Goal: Transaction & Acquisition: Purchase product/service

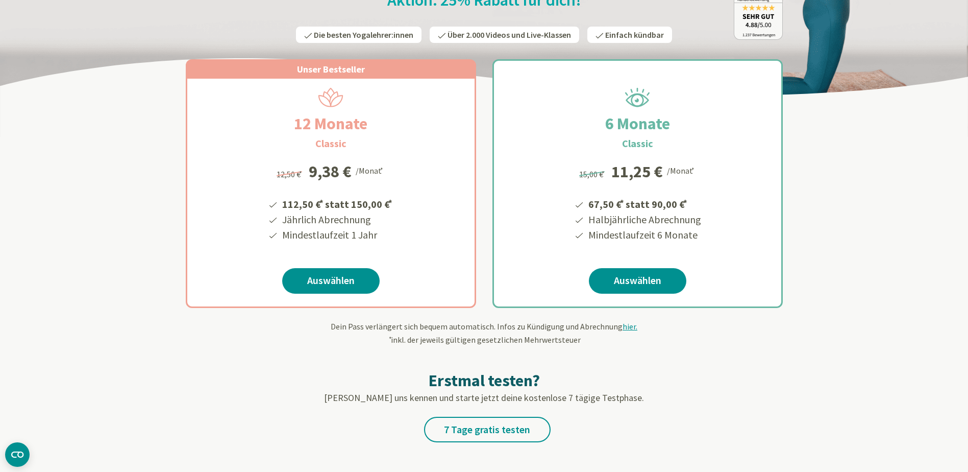
scroll to position [102, 0]
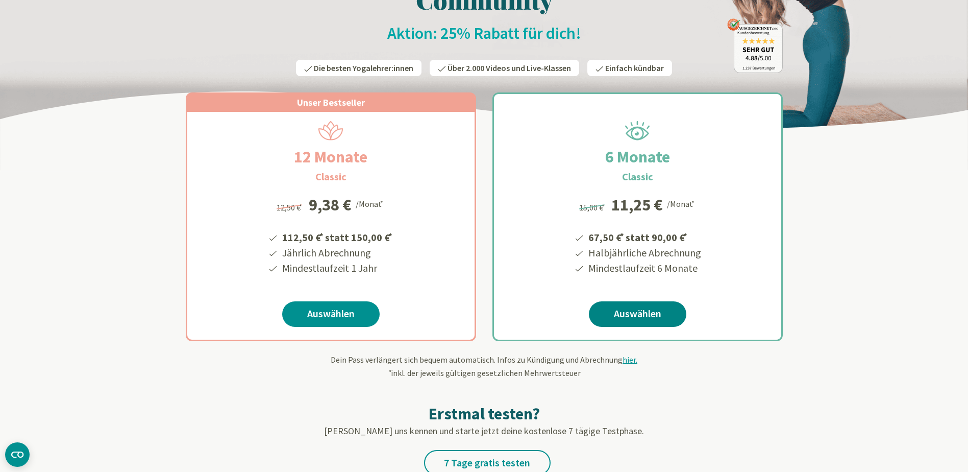
click at [664, 319] on link "Auswählen" at bounding box center [638, 314] width 98 height 26
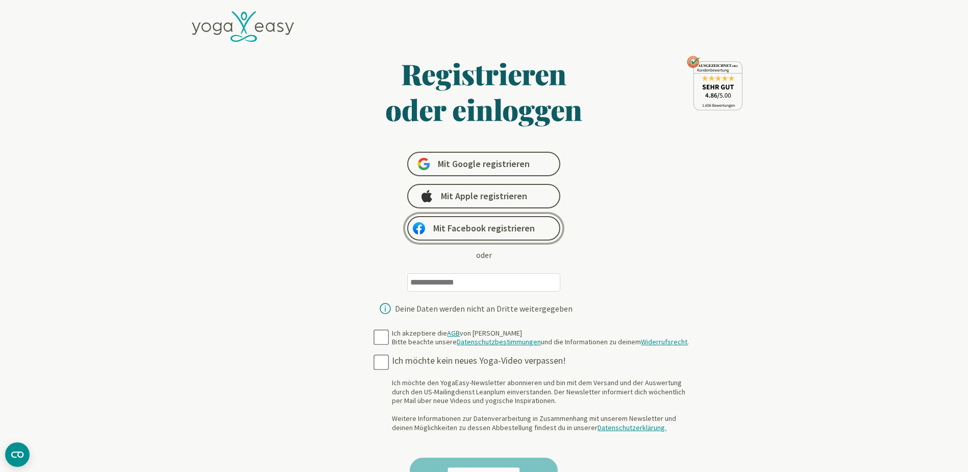
click at [485, 230] on span "Mit Facebook registrieren" at bounding box center [484, 228] width 102 height 12
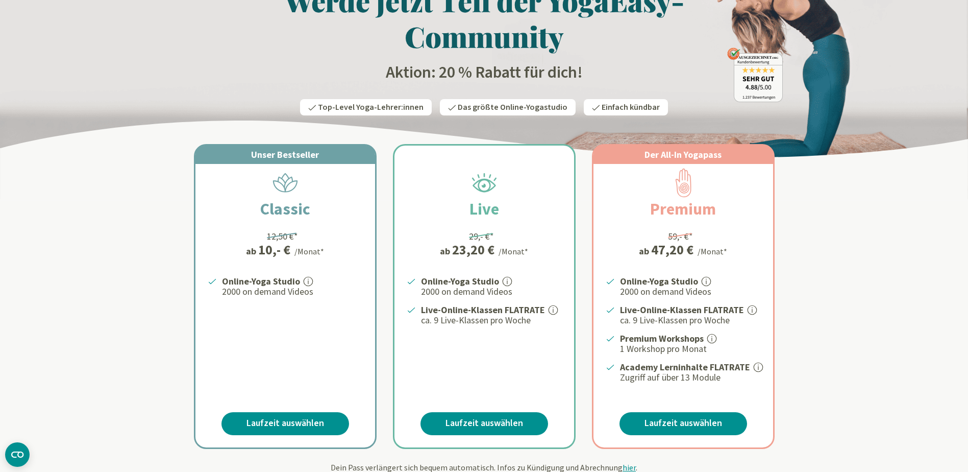
scroll to position [102, 0]
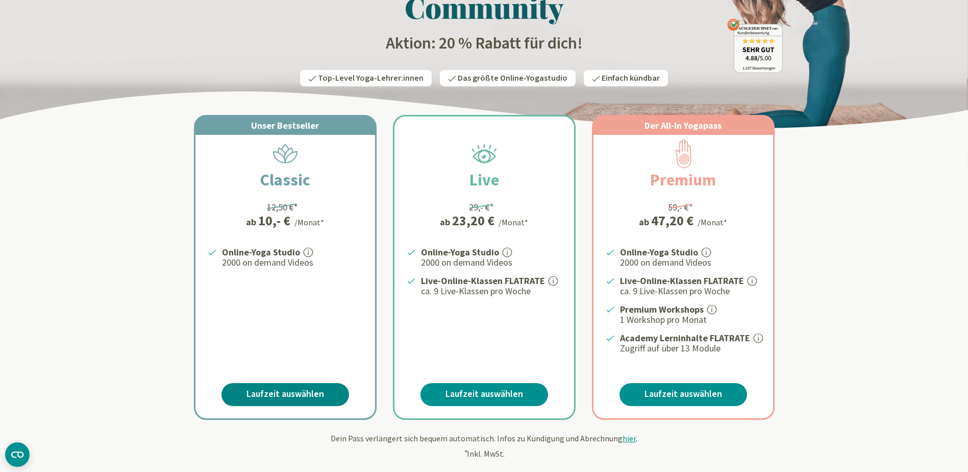
click at [322, 395] on link "Laufzeit auswählen" at bounding box center [286, 394] width 128 height 23
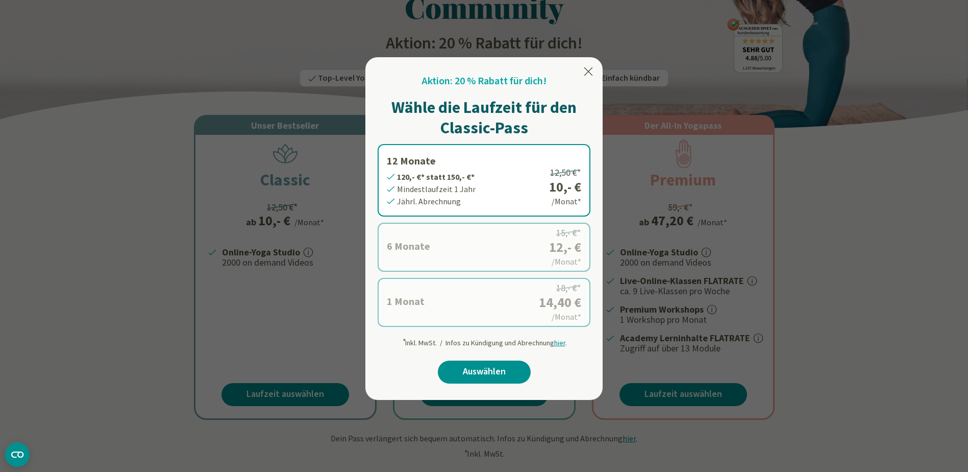
click at [406, 301] on label "1 Monat 14,40 €* statt 18,- €* Mindestlaufzeit 1 Monat Monatl. Abrechnung 18,- …" at bounding box center [484, 302] width 213 height 49
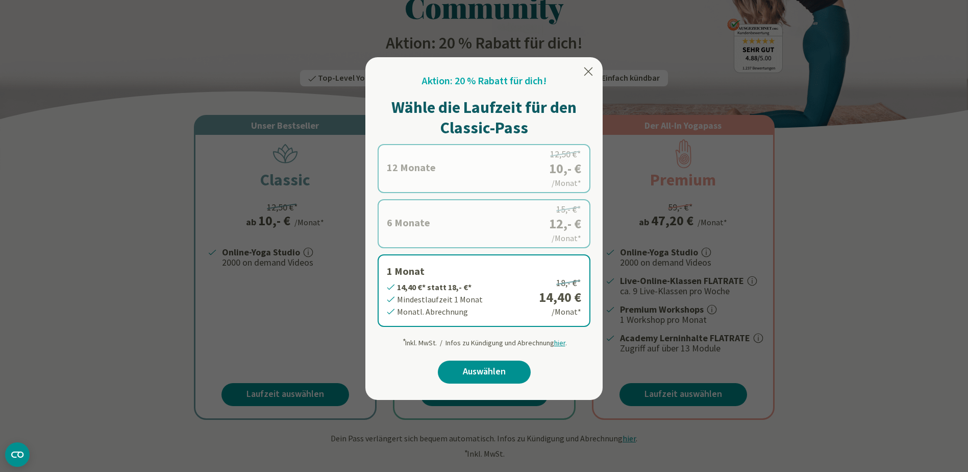
click at [826, 301] on div at bounding box center [484, 236] width 968 height 472
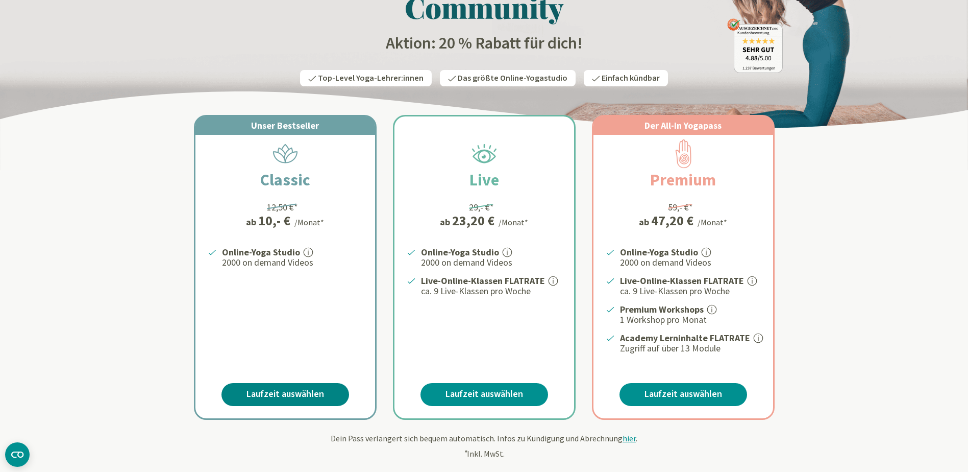
click at [274, 397] on link "Laufzeit auswählen" at bounding box center [286, 394] width 128 height 23
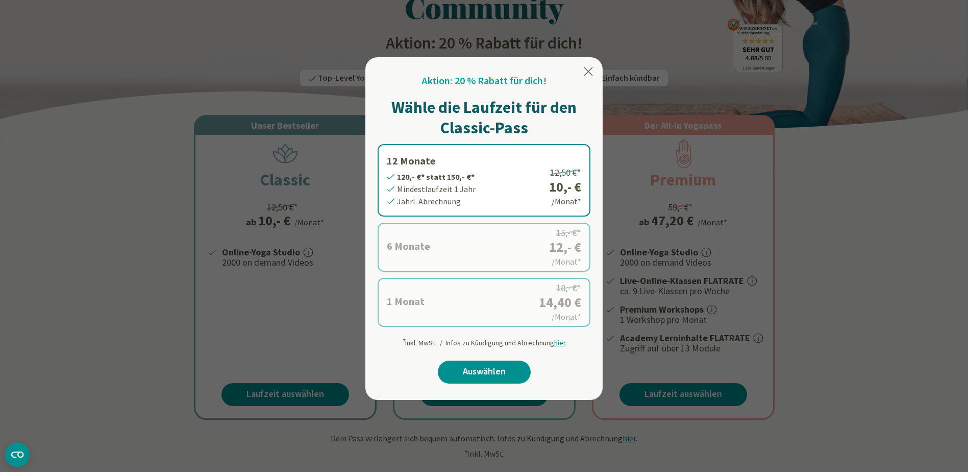
click at [485, 298] on label "1 Monat 14,40 €* statt 18,- €* Mindestlaufzeit 1 Monat Monatl. Abrechnung 18,- …" at bounding box center [484, 302] width 213 height 49
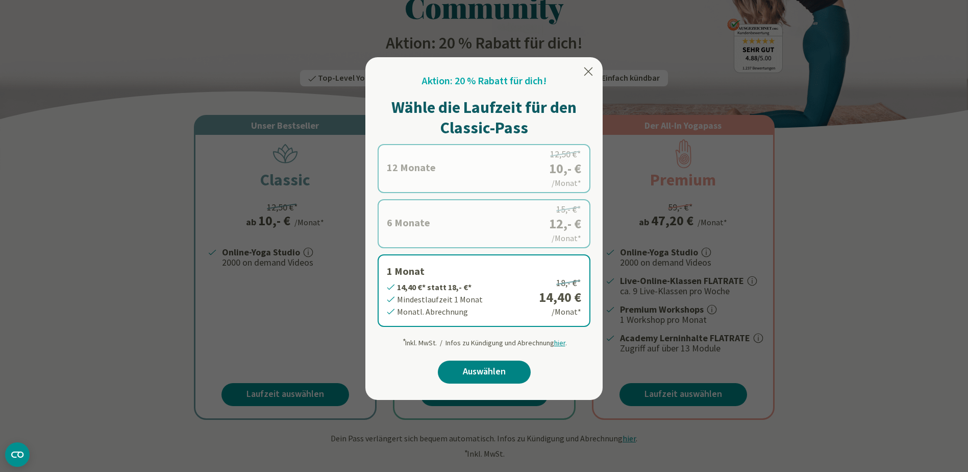
click at [490, 369] on link "Auswählen" at bounding box center [484, 371] width 93 height 23
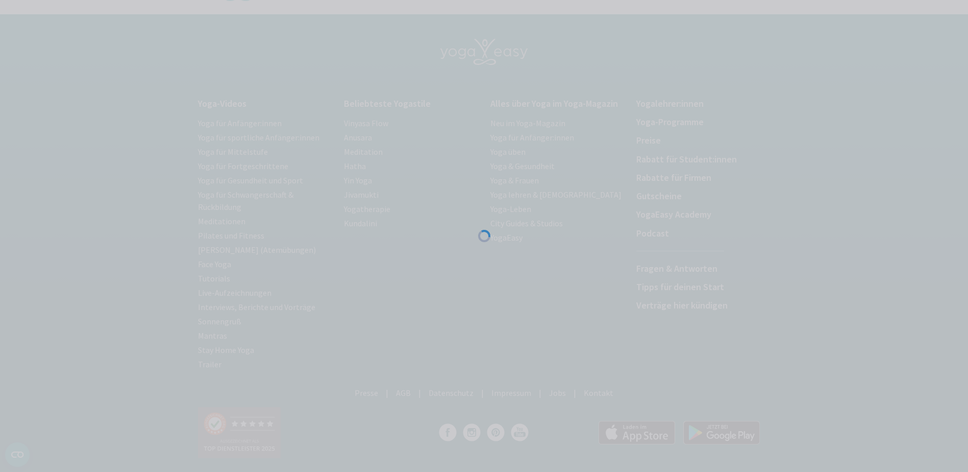
scroll to position [78, 0]
